Goal: Find specific page/section: Find specific page/section

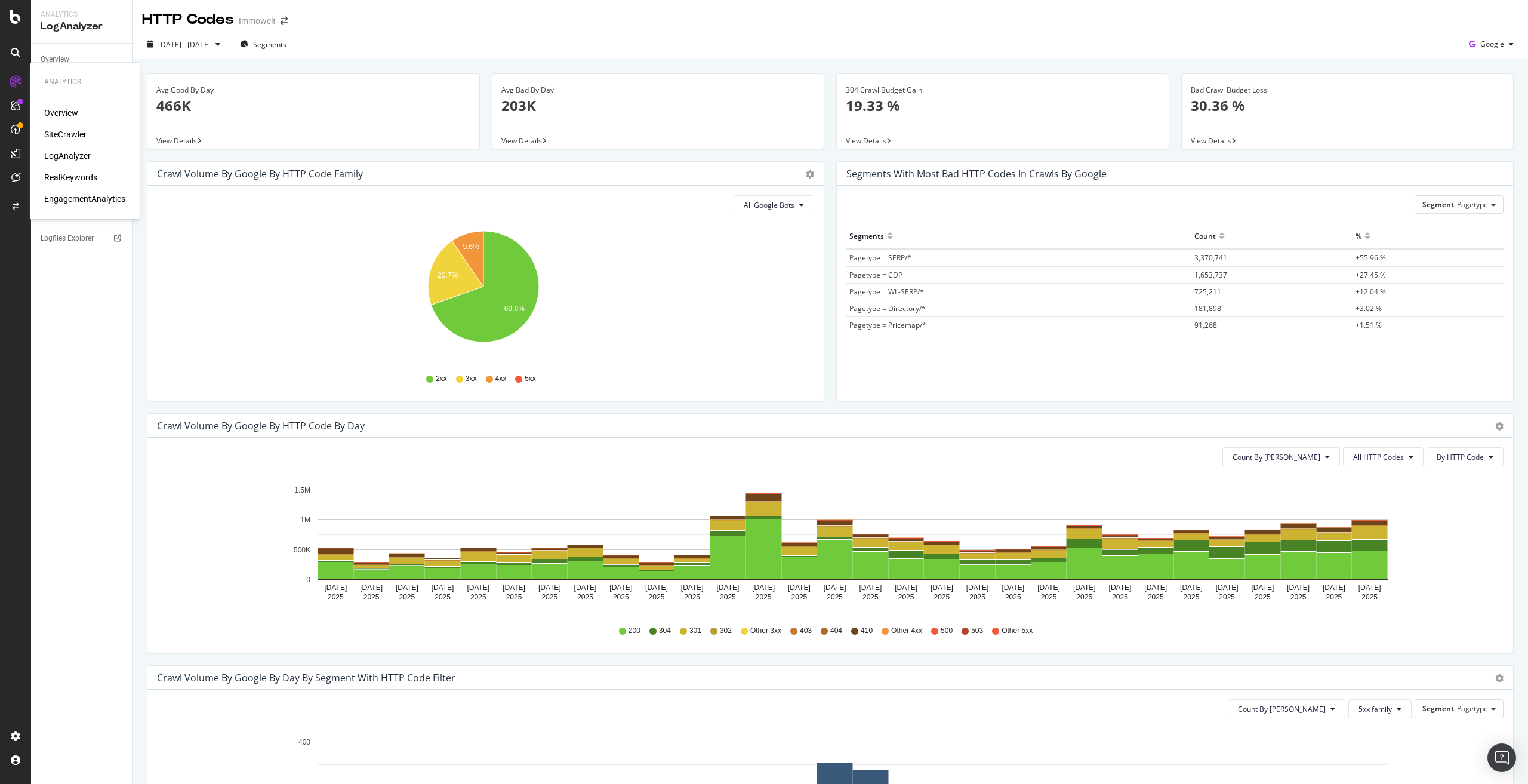
click at [66, 134] on div "SiteCrawler" at bounding box center [66, 134] width 43 height 12
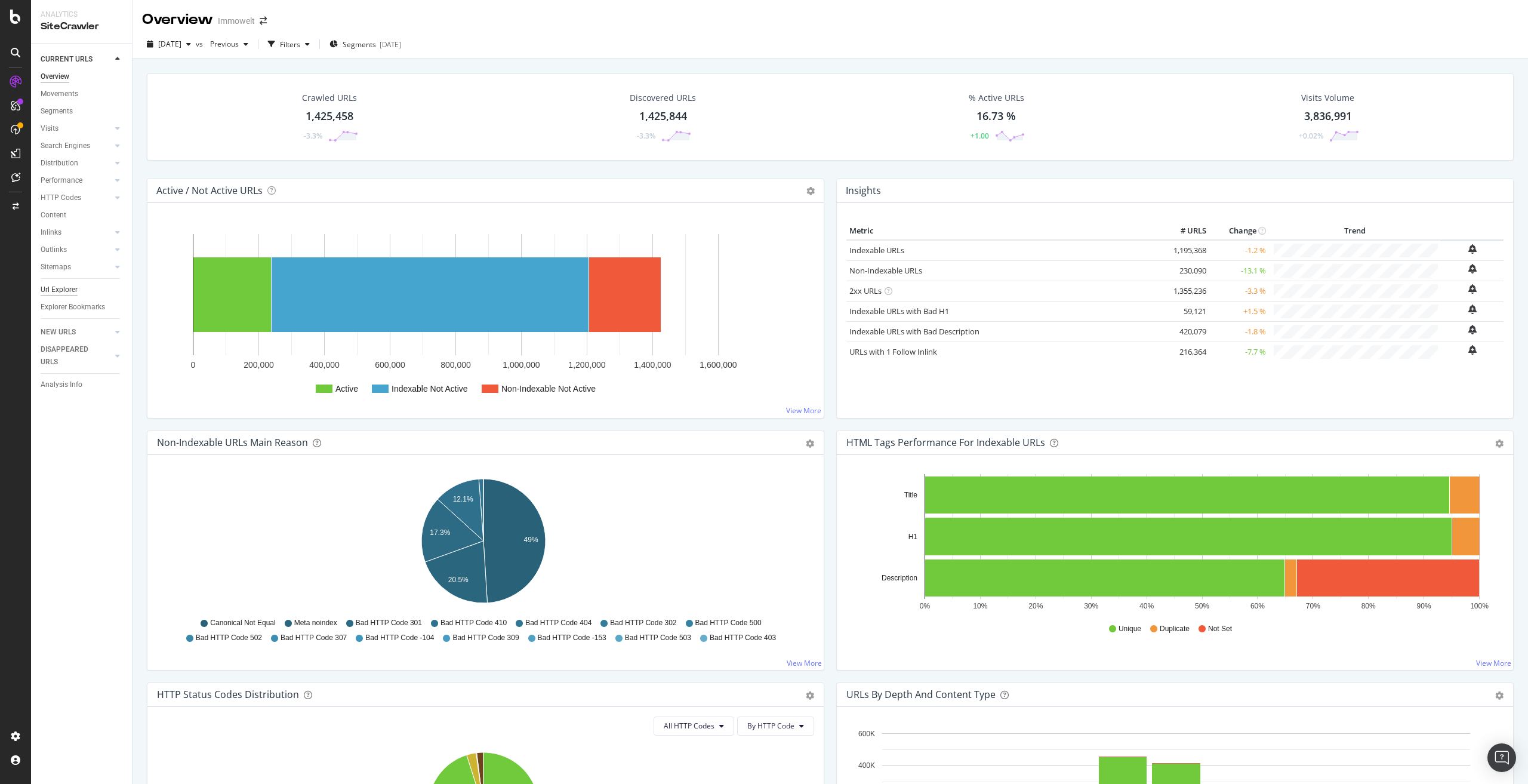
click at [62, 288] on div "Url Explorer" at bounding box center [58, 289] width 37 height 13
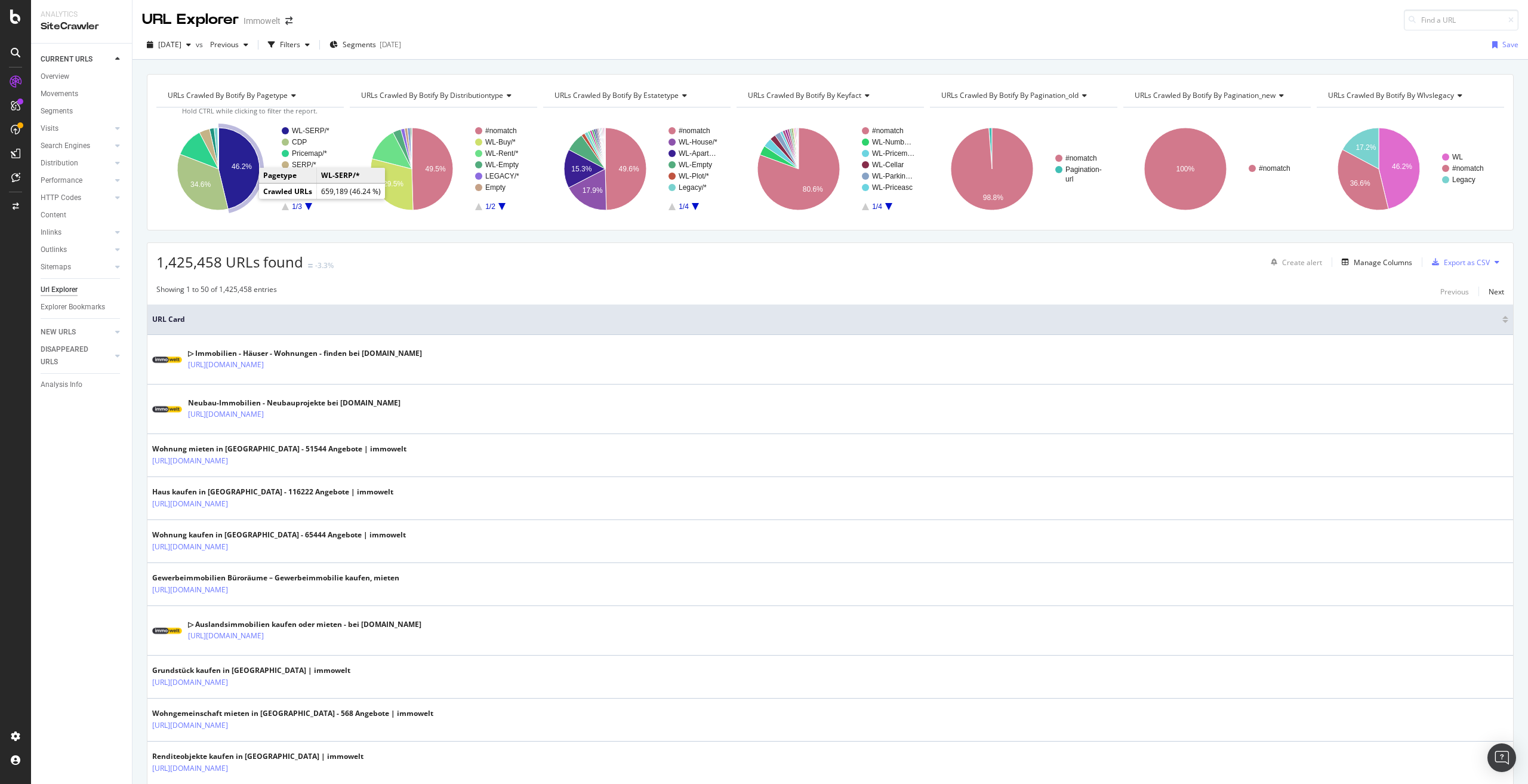
click at [236, 176] on icon "A chart." at bounding box center [239, 168] width 41 height 81
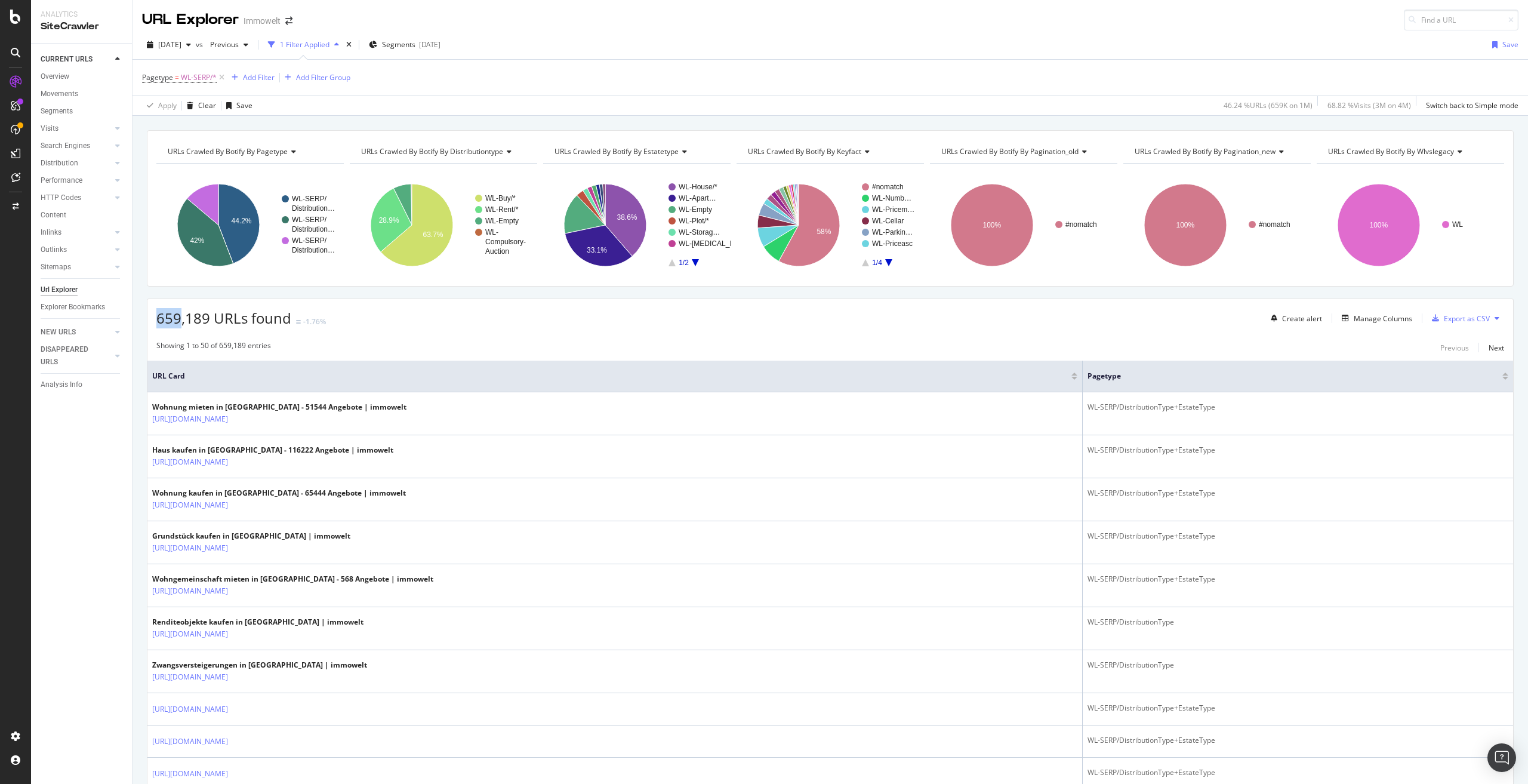
drag, startPoint x: 157, startPoint y: 319, endPoint x: 179, endPoint y: 317, distance: 22.1
click at [179, 317] on span "659,189 URLs found" at bounding box center [224, 318] width 135 height 20
